Goal: Information Seeking & Learning: Learn about a topic

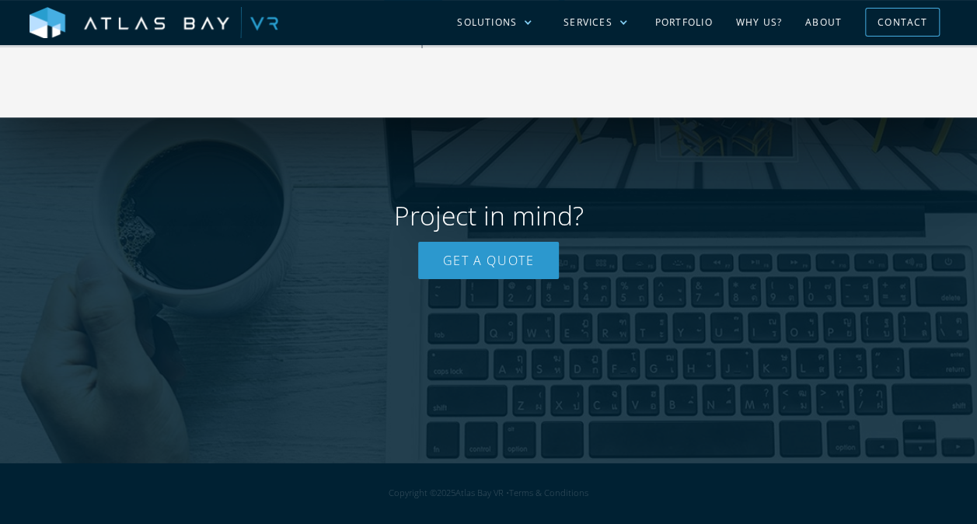
scroll to position [3564, 0]
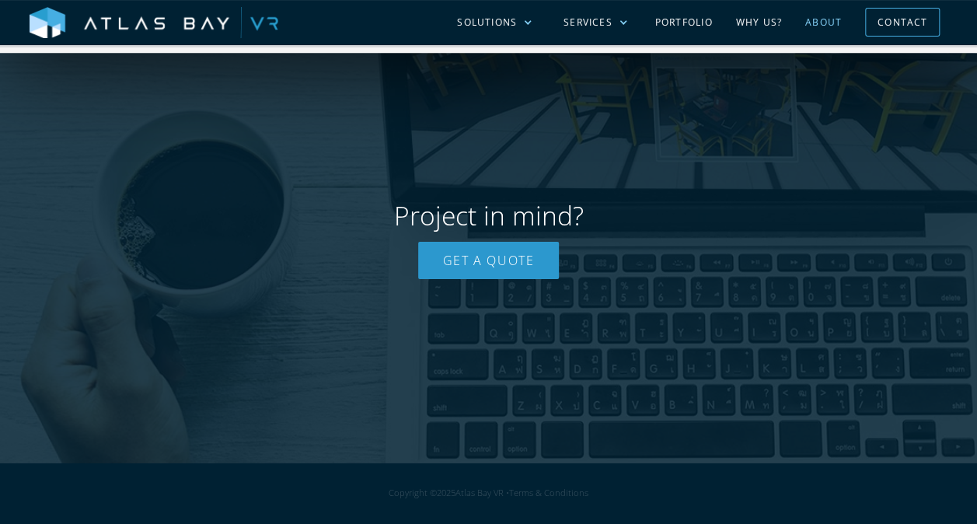
click at [811, 31] on link "About" at bounding box center [824, 22] width 60 height 45
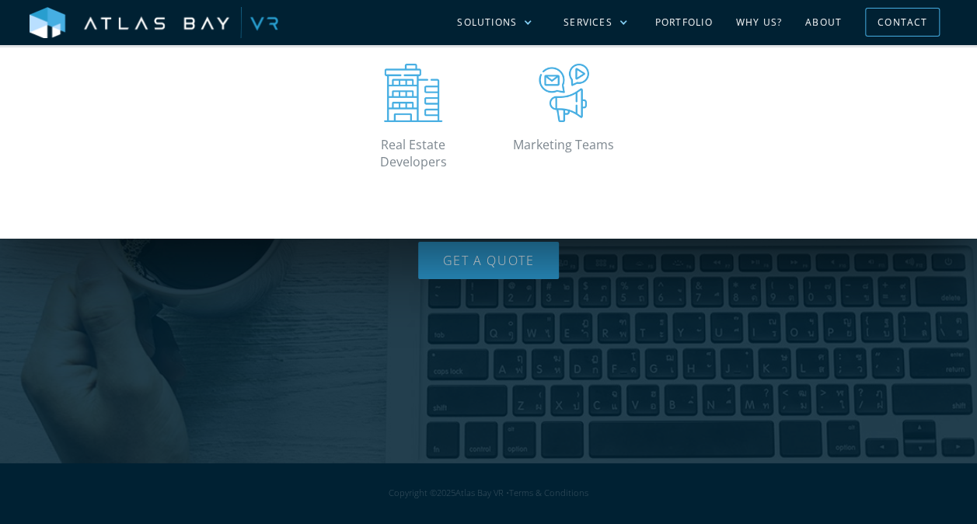
scroll to position [2645, 0]
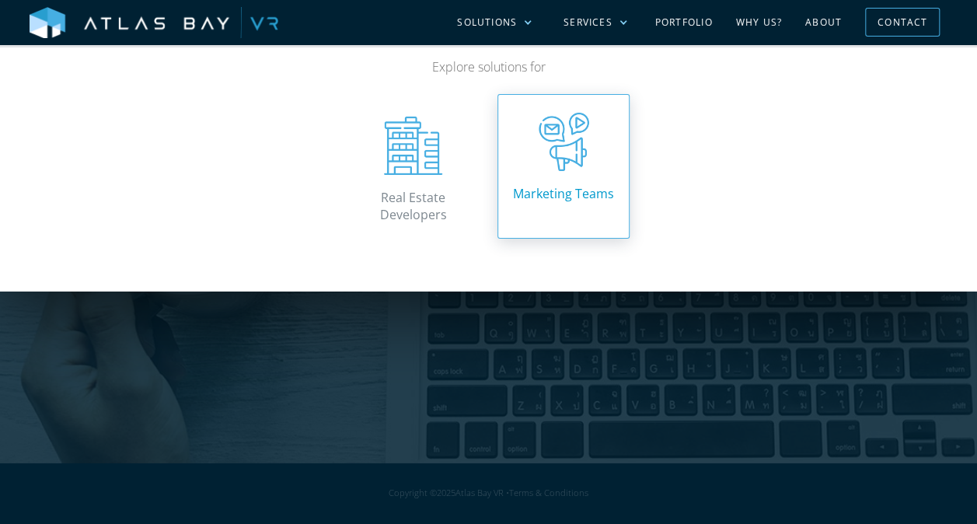
click at [565, 182] on link "Marketing Teams" at bounding box center [563, 166] width 132 height 145
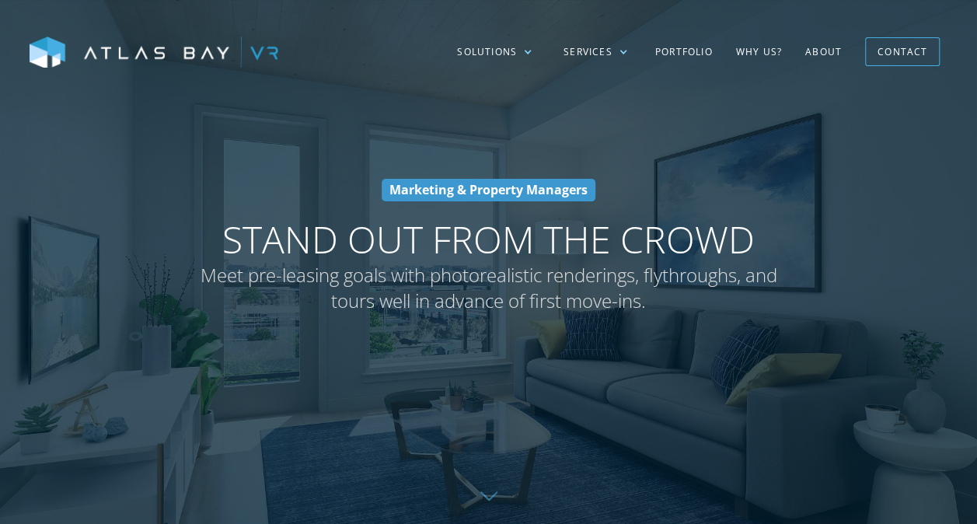
click at [468, 322] on div "Marketing & Property Managers Stand Out From The Crowd Meet pre-leasing goals w…" at bounding box center [489, 262] width 684 height 166
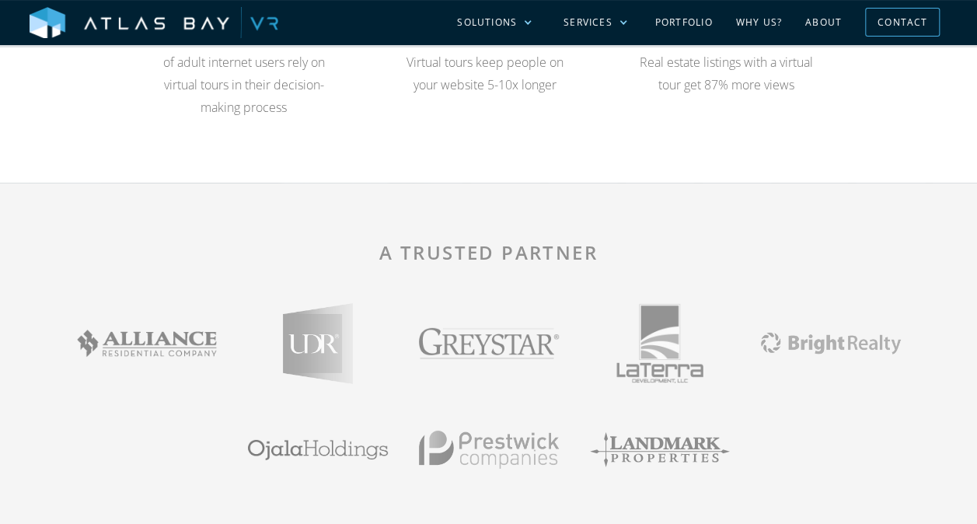
scroll to position [2176, 0]
